Goal: Task Accomplishment & Management: Manage account settings

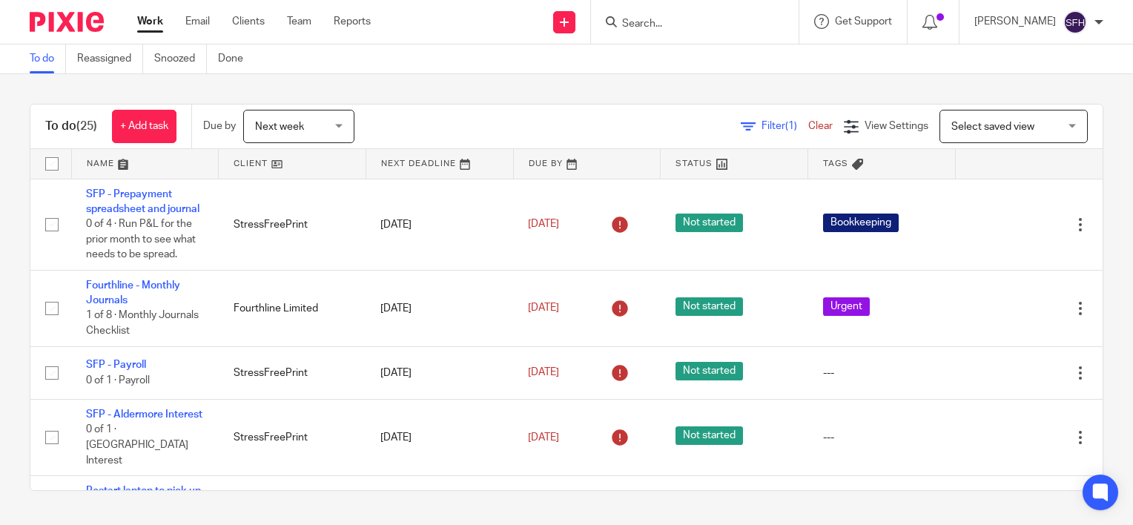
click at [342, 131] on div "Next week Next week" at bounding box center [298, 126] width 111 height 33
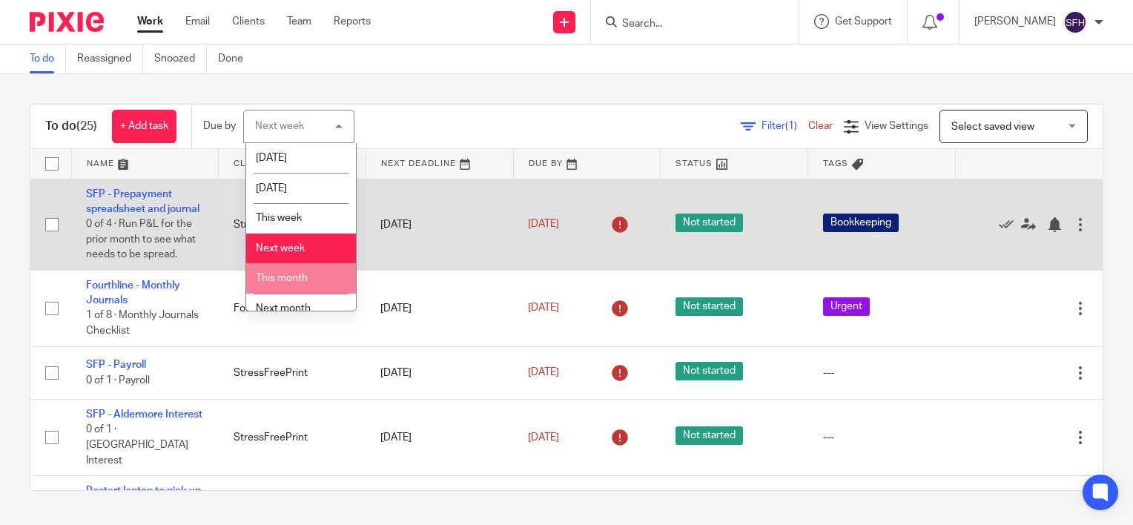
click at [323, 282] on li "This month" at bounding box center [301, 278] width 110 height 30
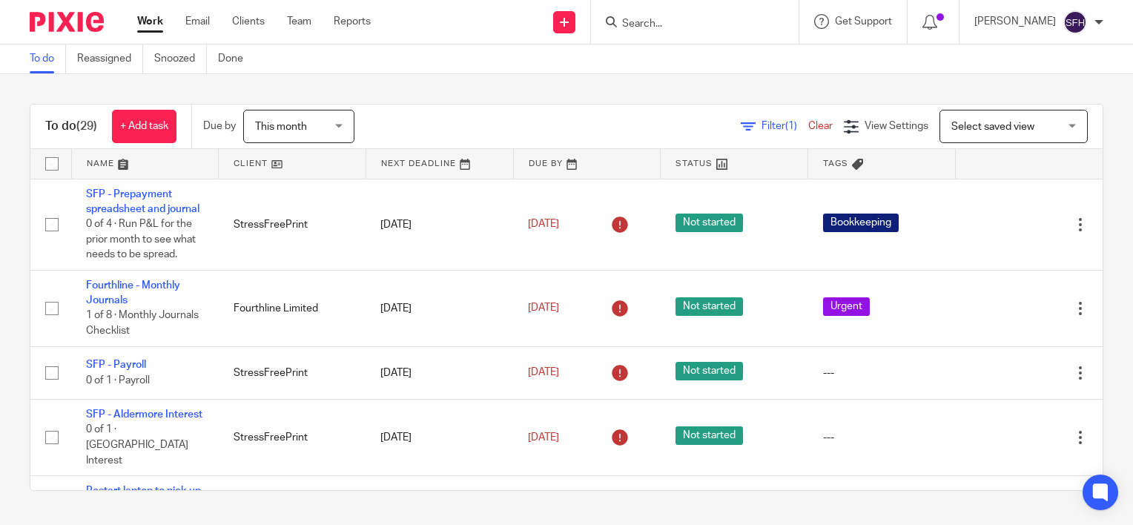
click at [296, 159] on link at bounding box center [292, 164] width 147 height 30
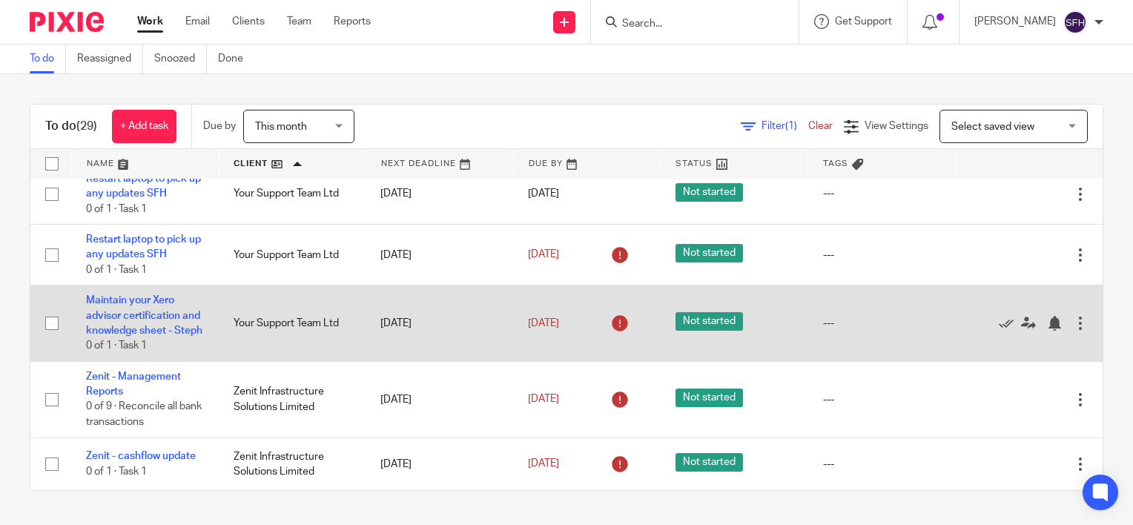
scroll to position [1868, 0]
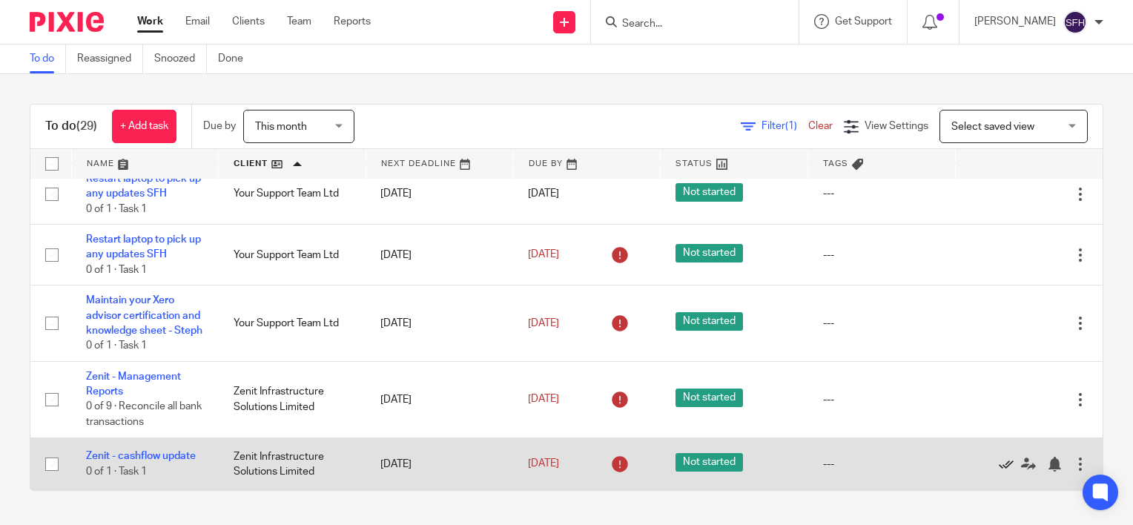
click at [999, 466] on icon at bounding box center [1006, 464] width 15 height 15
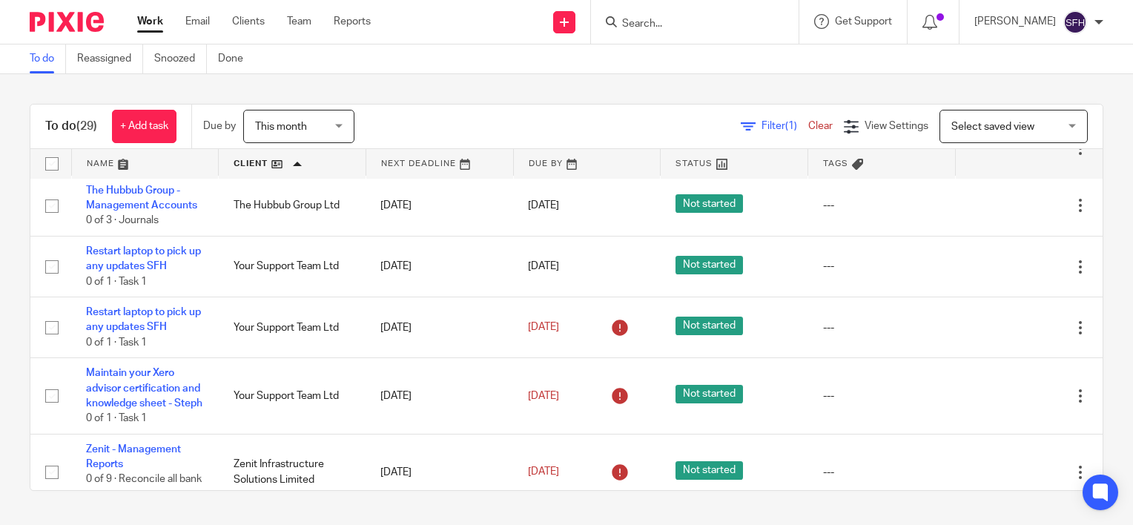
scroll to position [1816, 0]
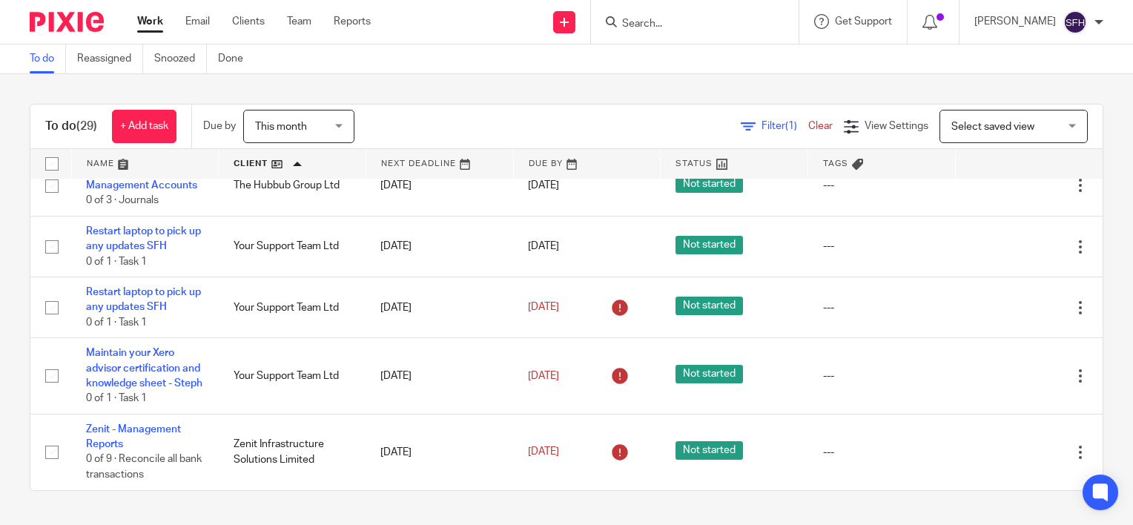
click at [303, 122] on span "This month" at bounding box center [281, 127] width 52 height 10
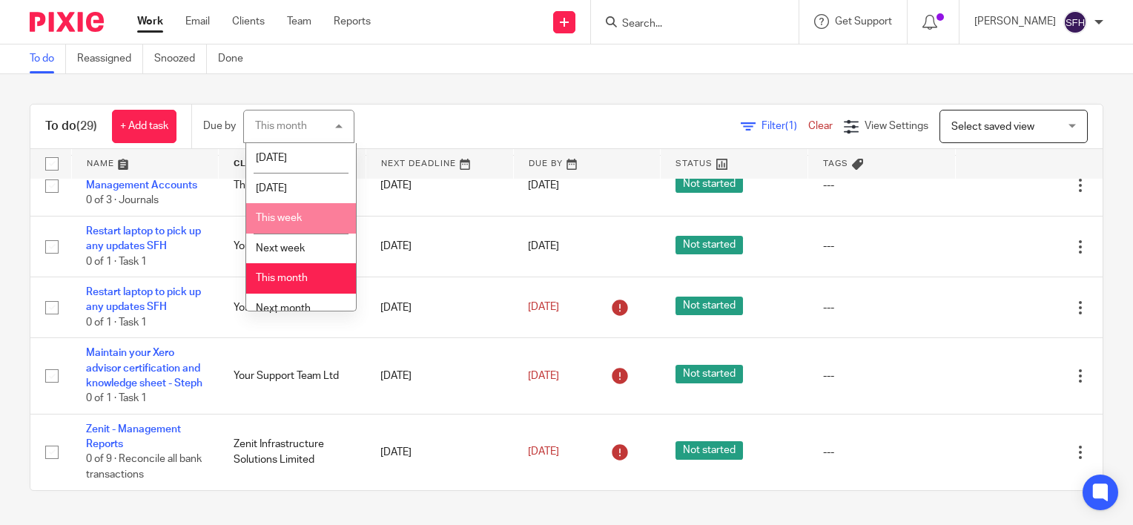
click at [301, 213] on li "This week" at bounding box center [301, 218] width 110 height 30
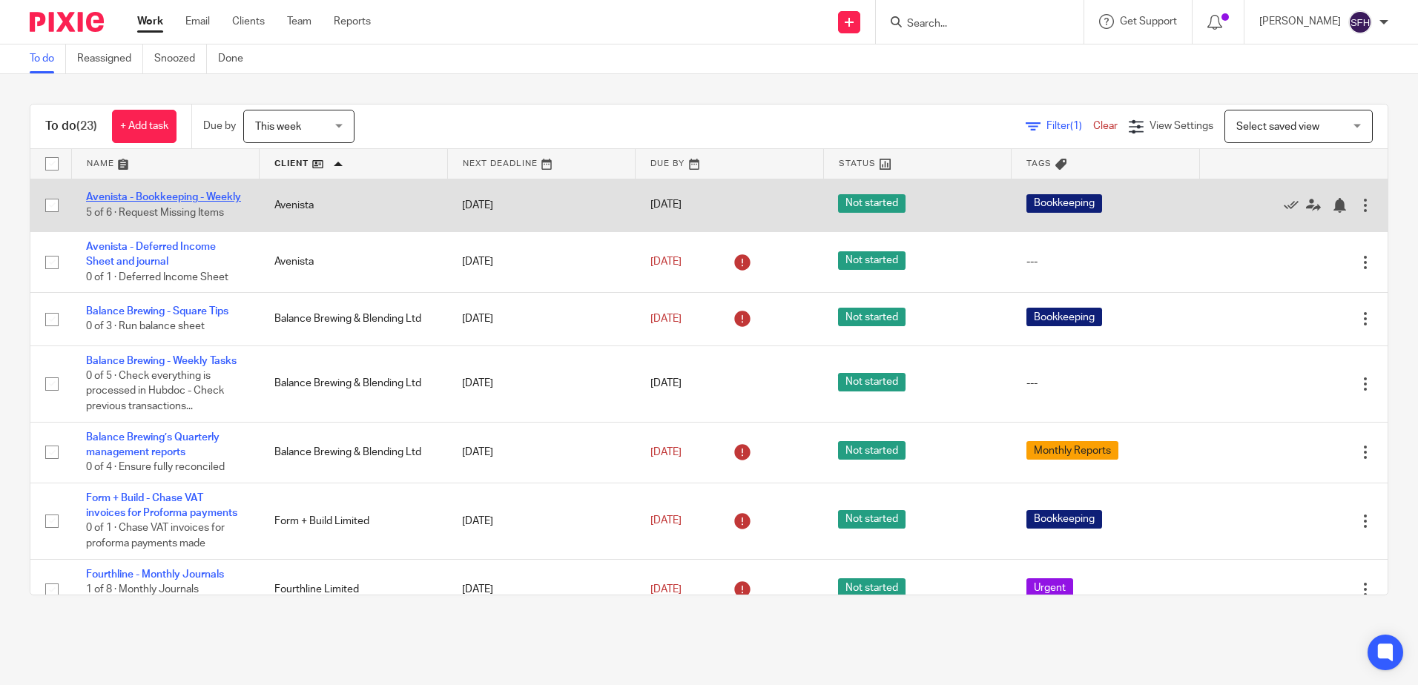
click at [134, 192] on link "Avenista - Bookkeeping - Weekly" at bounding box center [163, 197] width 155 height 10
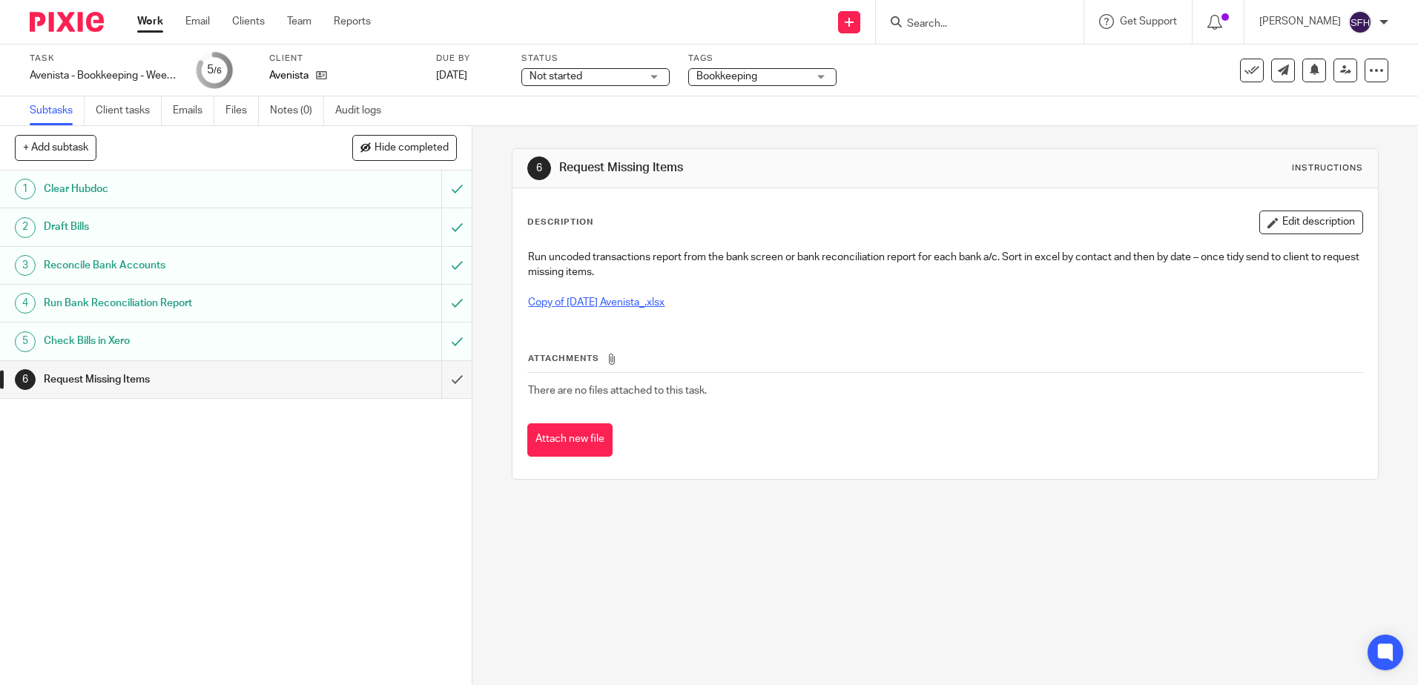
click at [610, 300] on link "Copy of [DATE] Avenista_.xlsx" at bounding box center [596, 302] width 136 height 10
click at [437, 378] on input "submit" at bounding box center [236, 379] width 472 height 37
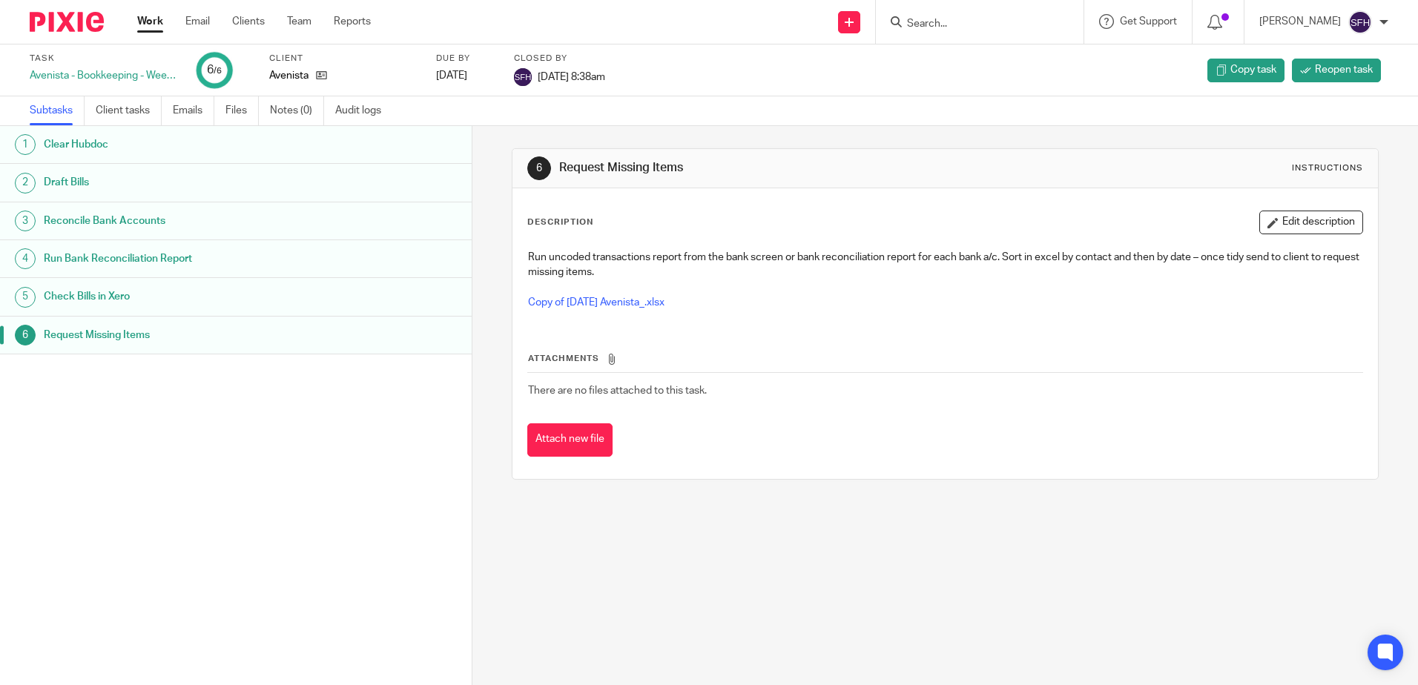
click at [157, 24] on link "Work" at bounding box center [150, 21] width 26 height 15
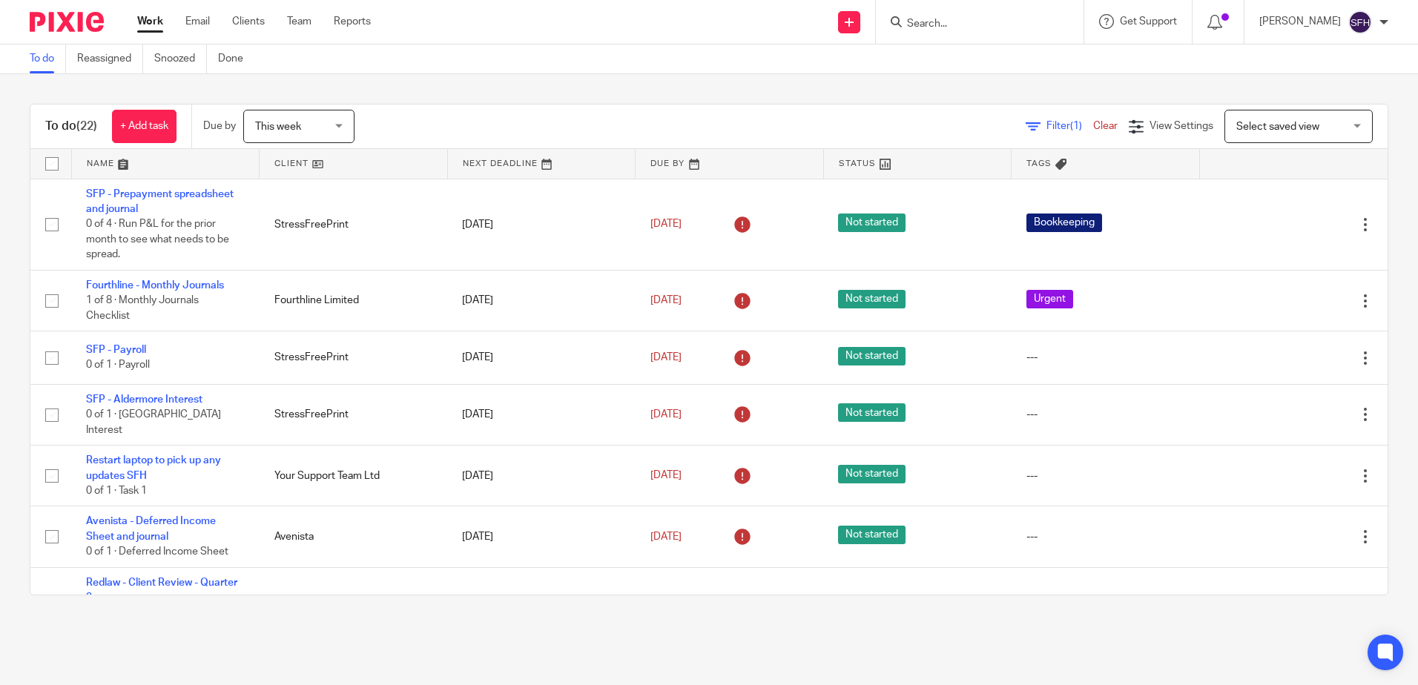
click at [367, 170] on link at bounding box center [354, 164] width 188 height 30
